Goal: Transaction & Acquisition: Purchase product/service

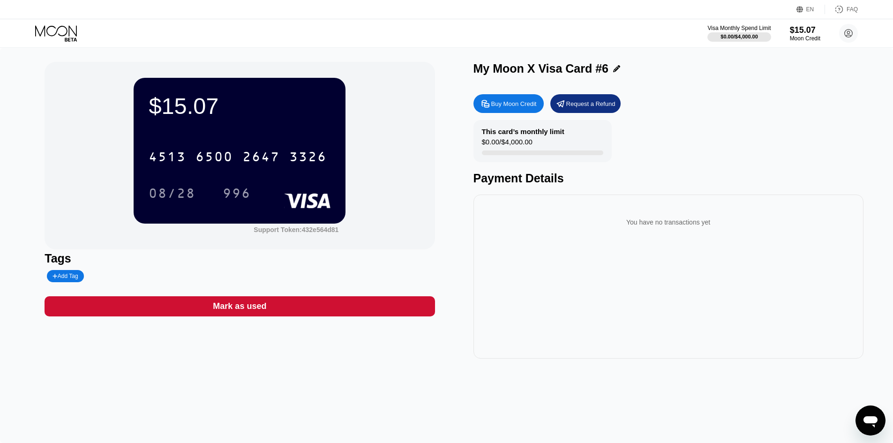
click at [713, 309] on div "You have no transactions yet" at bounding box center [668, 277] width 390 height 164
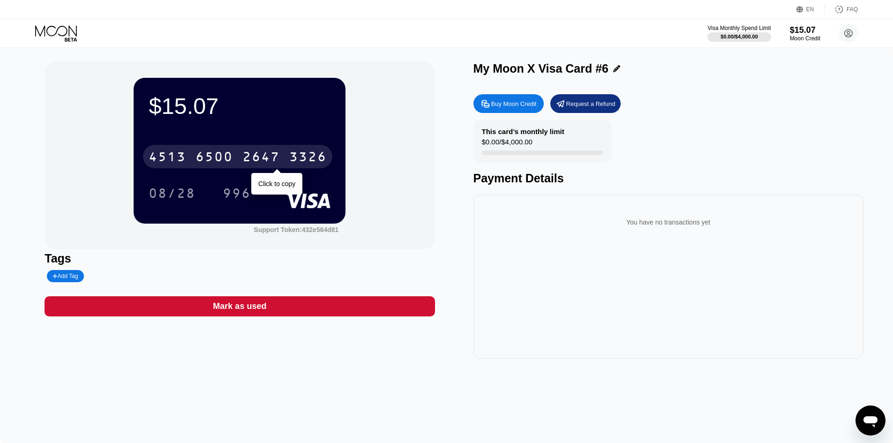
click at [283, 151] on div "[CREDIT_CARD_NUMBER]" at bounding box center [237, 156] width 189 height 23
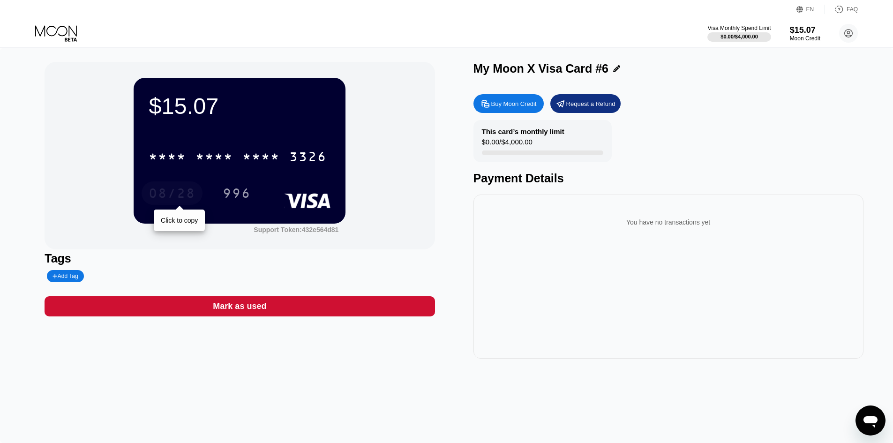
click at [174, 194] on div "08/28" at bounding box center [172, 194] width 47 height 15
click at [246, 195] on div "996" at bounding box center [237, 194] width 28 height 15
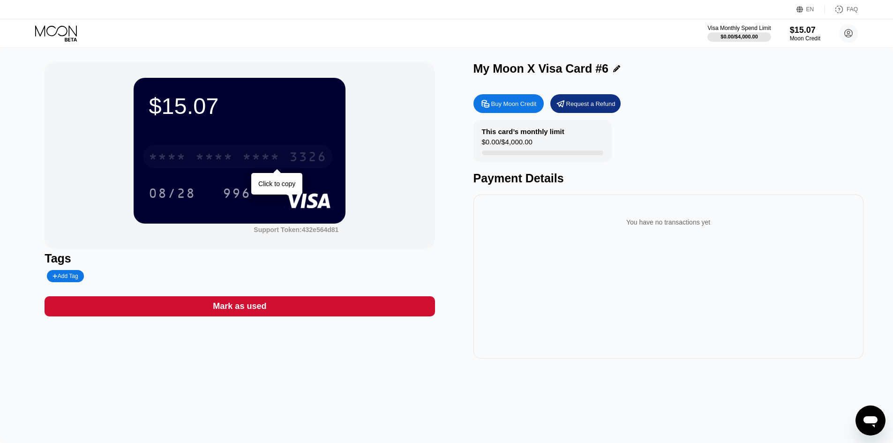
click at [230, 163] on div "* * * *" at bounding box center [213, 157] width 37 height 15
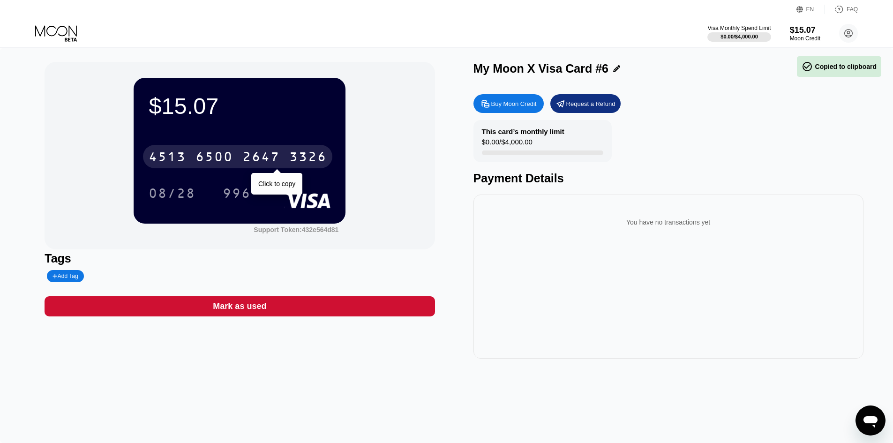
click at [230, 163] on div "6500" at bounding box center [213, 157] width 37 height 15
click at [258, 162] on div "* * * *" at bounding box center [260, 157] width 37 height 15
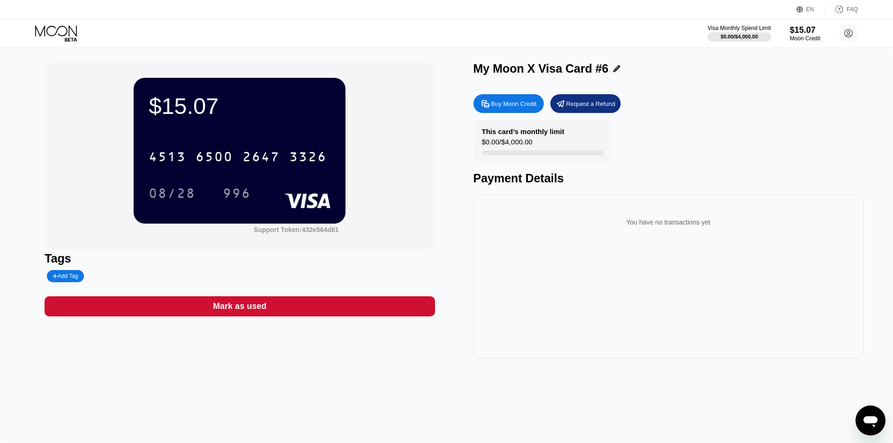
click at [710, 182] on div "Payment Details" at bounding box center [668, 179] width 390 height 14
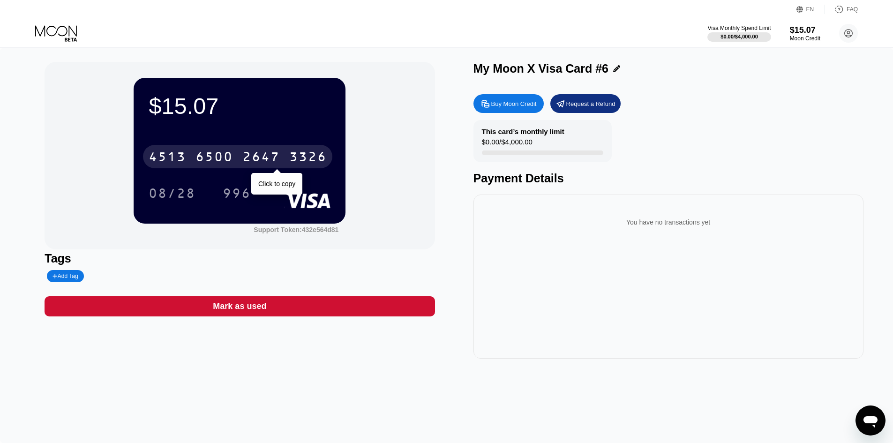
click at [280, 161] on div "2647" at bounding box center [260, 157] width 37 height 15
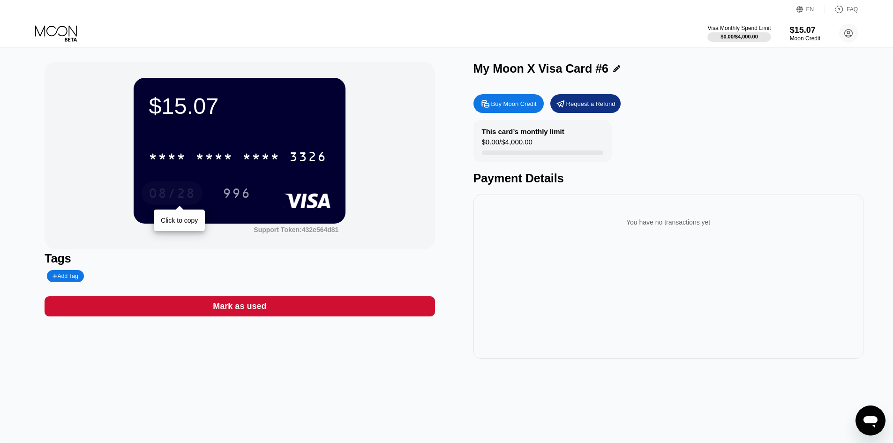
click at [179, 190] on div "08/28" at bounding box center [172, 194] width 47 height 15
click at [238, 194] on div "996" at bounding box center [237, 194] width 28 height 15
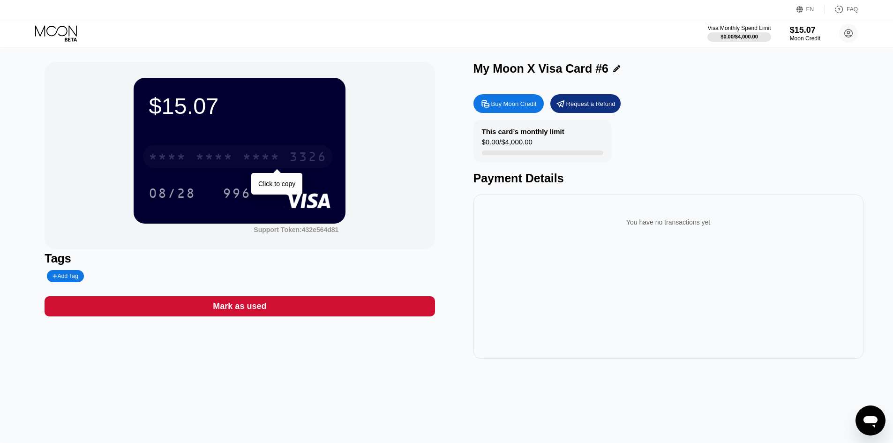
click at [234, 155] on div "* * * * * * * * * * * * 3326" at bounding box center [237, 156] width 189 height 23
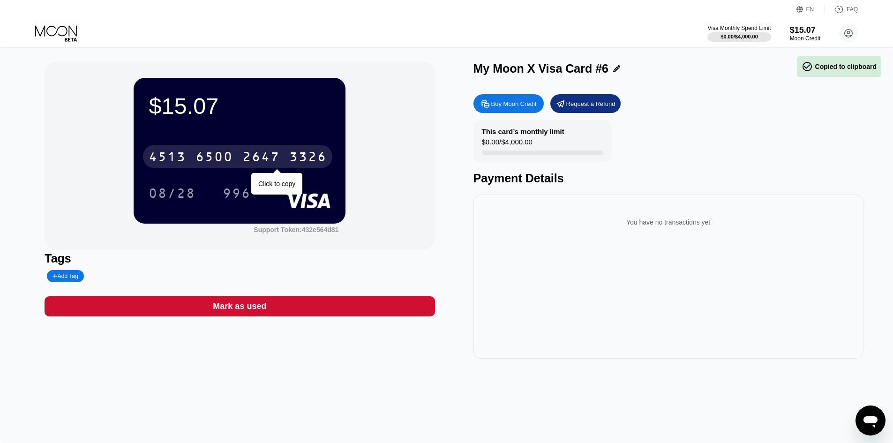
click at [311, 160] on div "3326" at bounding box center [307, 157] width 37 height 15
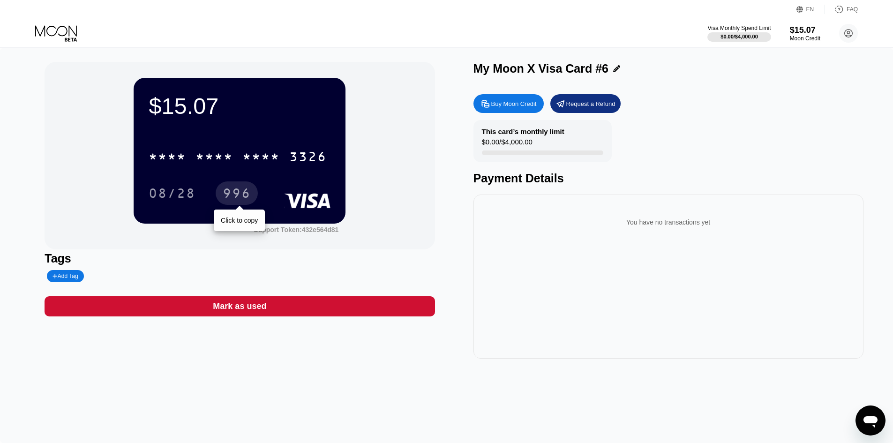
click at [246, 195] on div "996" at bounding box center [237, 194] width 28 height 15
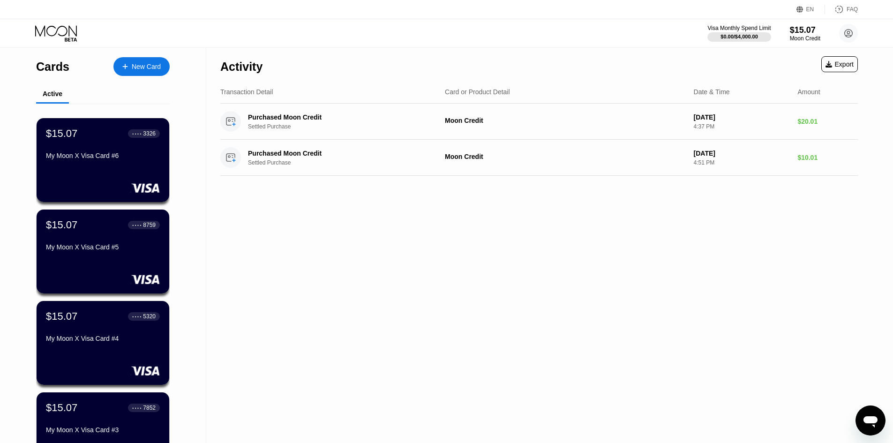
click at [158, 63] on div "New Card" at bounding box center [146, 67] width 29 height 8
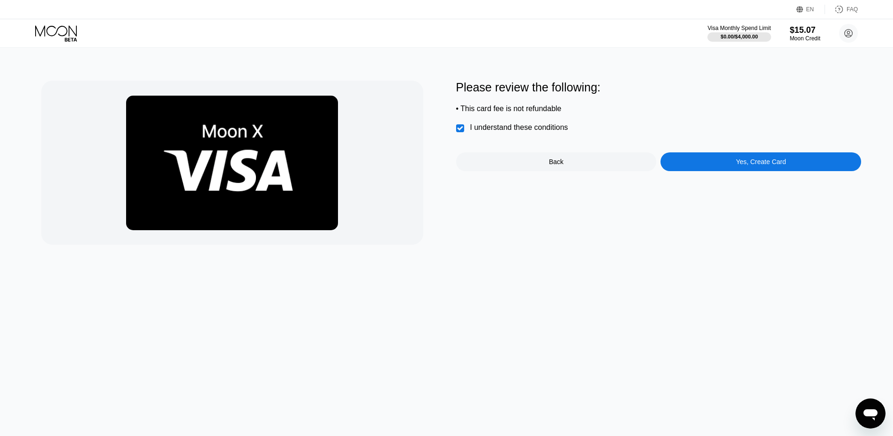
click at [774, 161] on div "Yes, Create Card" at bounding box center [760, 161] width 201 height 19
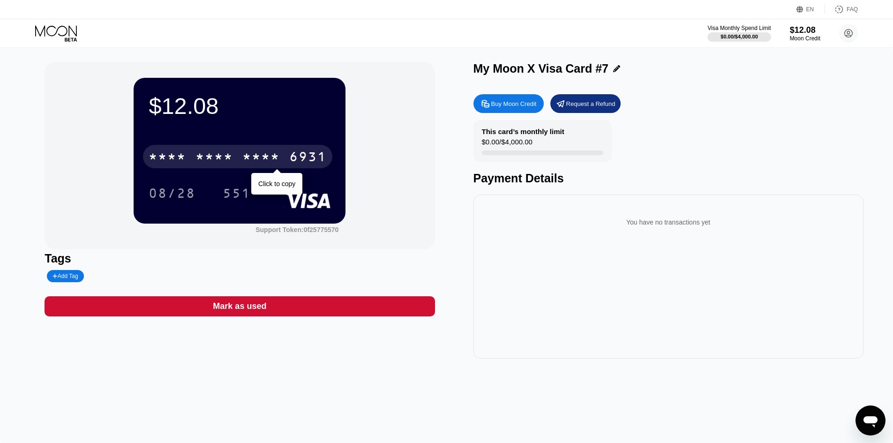
click at [310, 153] on div "6931" at bounding box center [307, 157] width 37 height 15
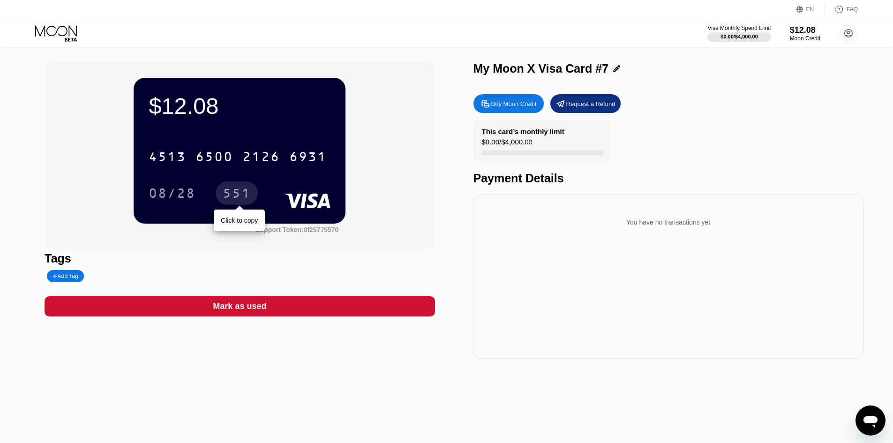
drag, startPoint x: 241, startPoint y: 192, endPoint x: 246, endPoint y: 196, distance: 6.6
click at [240, 192] on div "551" at bounding box center [237, 194] width 28 height 15
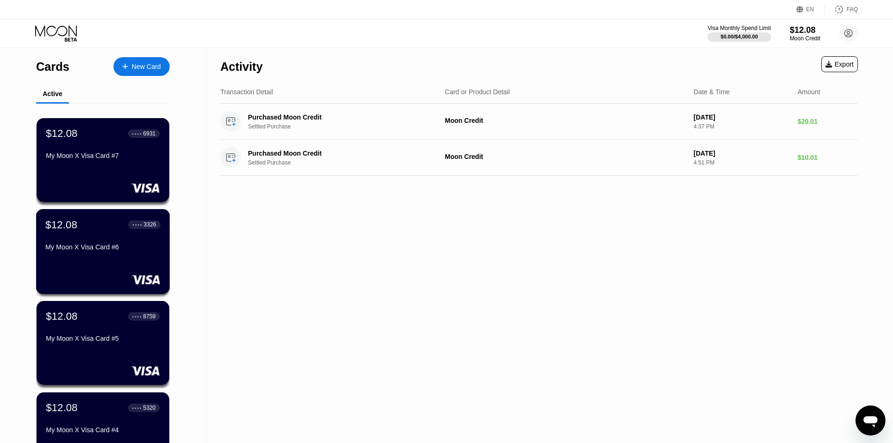
click at [93, 247] on div "My Moon X Visa Card #6" at bounding box center [102, 246] width 115 height 7
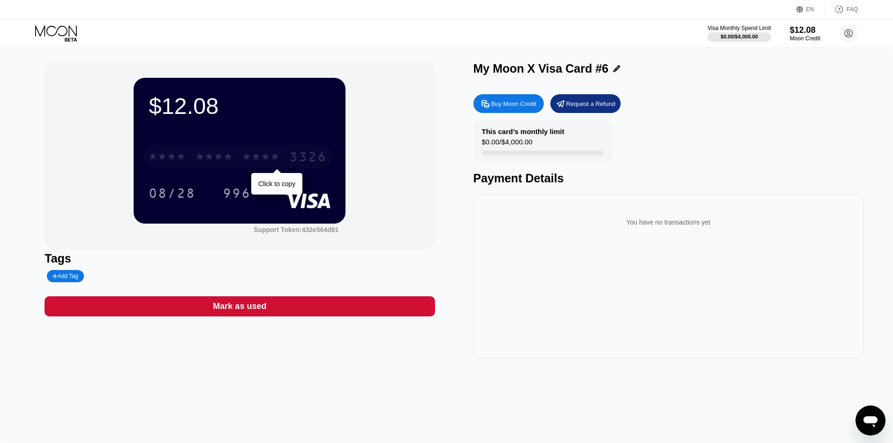
click at [286, 153] on div "* * * * * * * * * * * * 3326" at bounding box center [237, 156] width 189 height 23
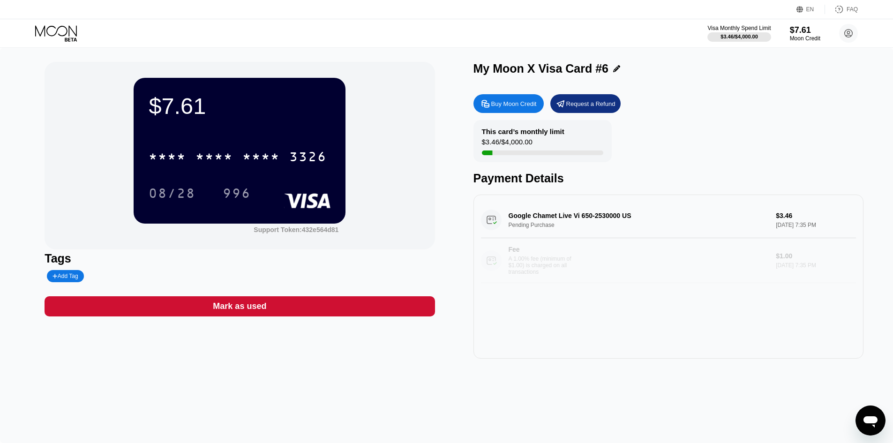
drag, startPoint x: 806, startPoint y: 273, endPoint x: 850, endPoint y: 194, distance: 90.8
click at [854, 203] on div "Google Chamet Live Vi 650-2530000 US Pending Purchase $3.46 Sep 23, 2025 7:35 P…" at bounding box center [668, 277] width 390 height 164
click at [848, 191] on div "Buy Moon Credit Request a Refund This card’s monthly limit $3.46 / $4,000.00 Pa…" at bounding box center [668, 224] width 390 height 269
drag, startPoint x: 511, startPoint y: 220, endPoint x: 599, endPoint y: 217, distance: 88.6
click at [599, 217] on div "Google Chamet Live Vi 650-2530000 US Pending Purchase $3.46 Sep 23, 2025 7:35 P…" at bounding box center [668, 242] width 375 height 81
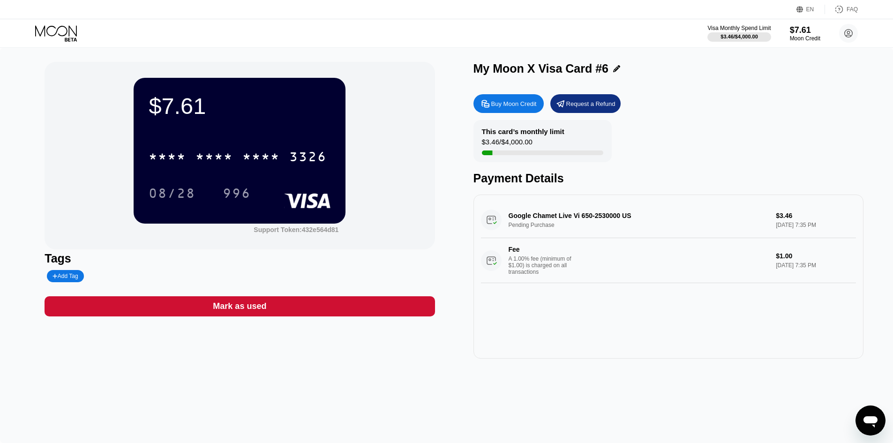
click at [629, 180] on div "Payment Details" at bounding box center [668, 179] width 390 height 14
click at [259, 162] on div "* * * *" at bounding box center [260, 157] width 37 height 15
click at [246, 195] on div "996" at bounding box center [237, 194] width 28 height 15
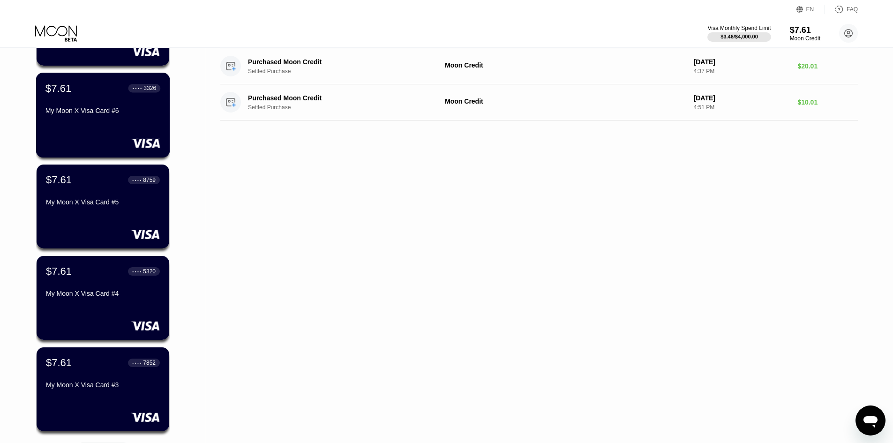
scroll to position [141, 0]
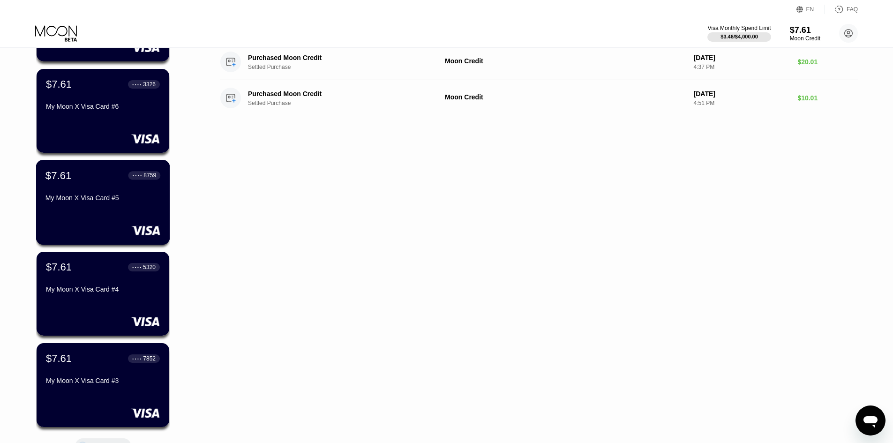
click at [119, 211] on div "$7.61 ● ● ● ● 8759 My Moon X Visa Card #5" at bounding box center [103, 202] width 134 height 85
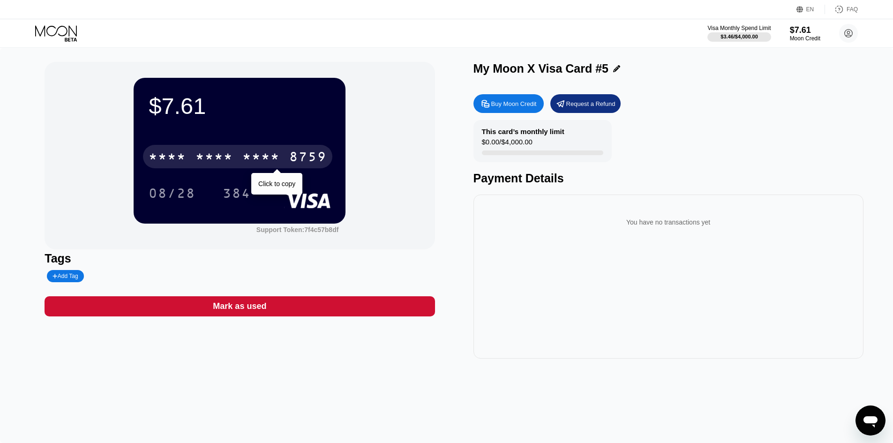
click at [290, 150] on div "* * * * * * * * * * * * 8759" at bounding box center [237, 156] width 189 height 23
click at [284, 157] on div "4513 6500 2451 8759" at bounding box center [237, 156] width 189 height 23
click at [250, 159] on div "* * * *" at bounding box center [260, 157] width 37 height 15
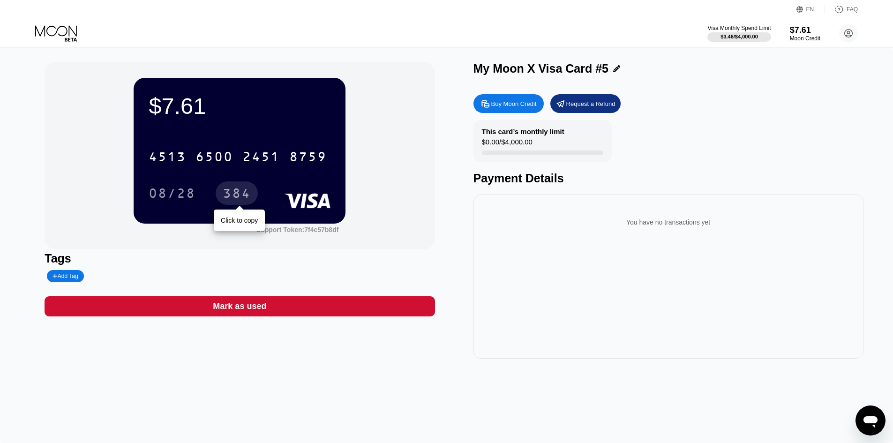
drag, startPoint x: 241, startPoint y: 198, endPoint x: 273, endPoint y: 232, distance: 47.1
click at [241, 198] on div "384" at bounding box center [237, 194] width 28 height 15
